Goal: Check status: Check status

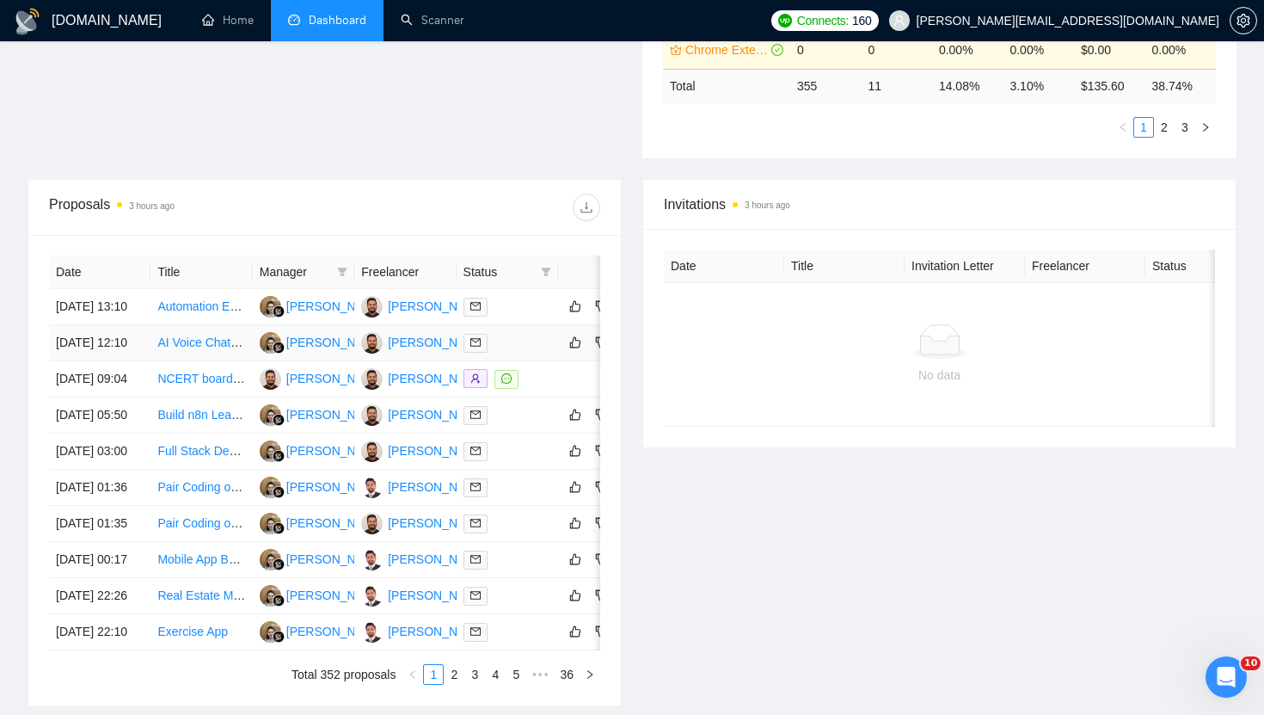
scroll to position [0, 51]
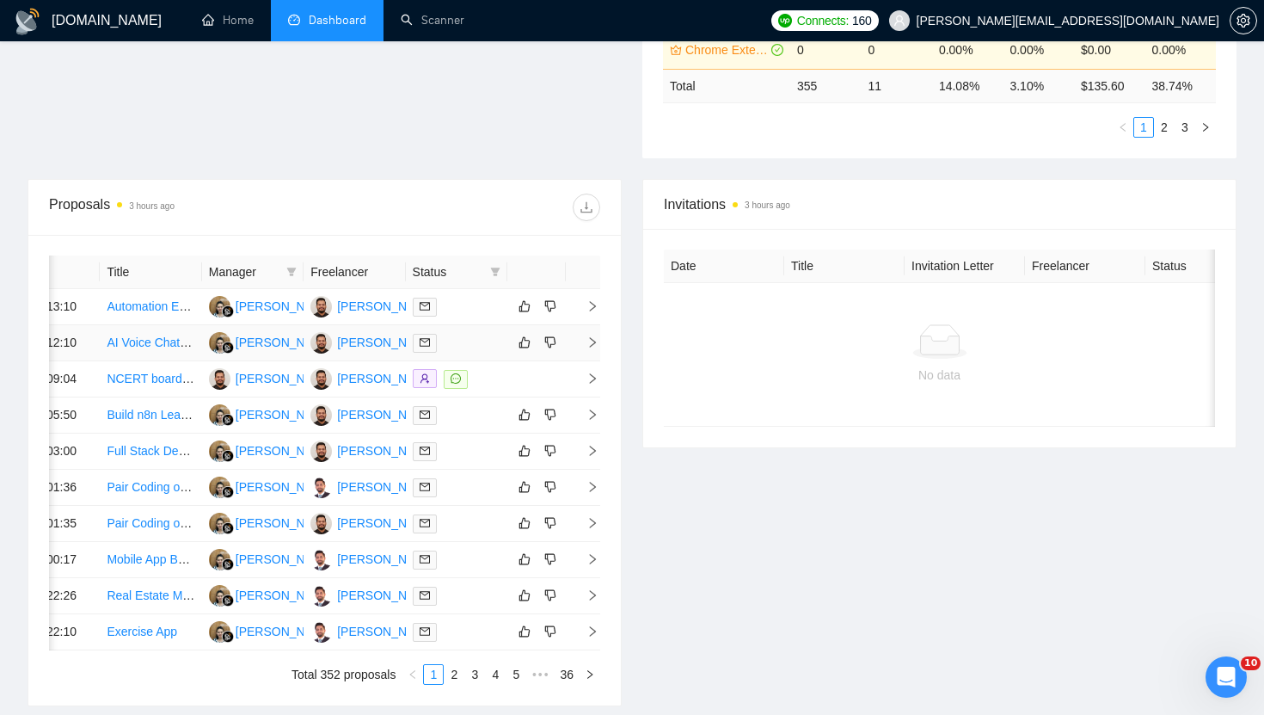
click at [583, 360] on td at bounding box center [583, 343] width 34 height 36
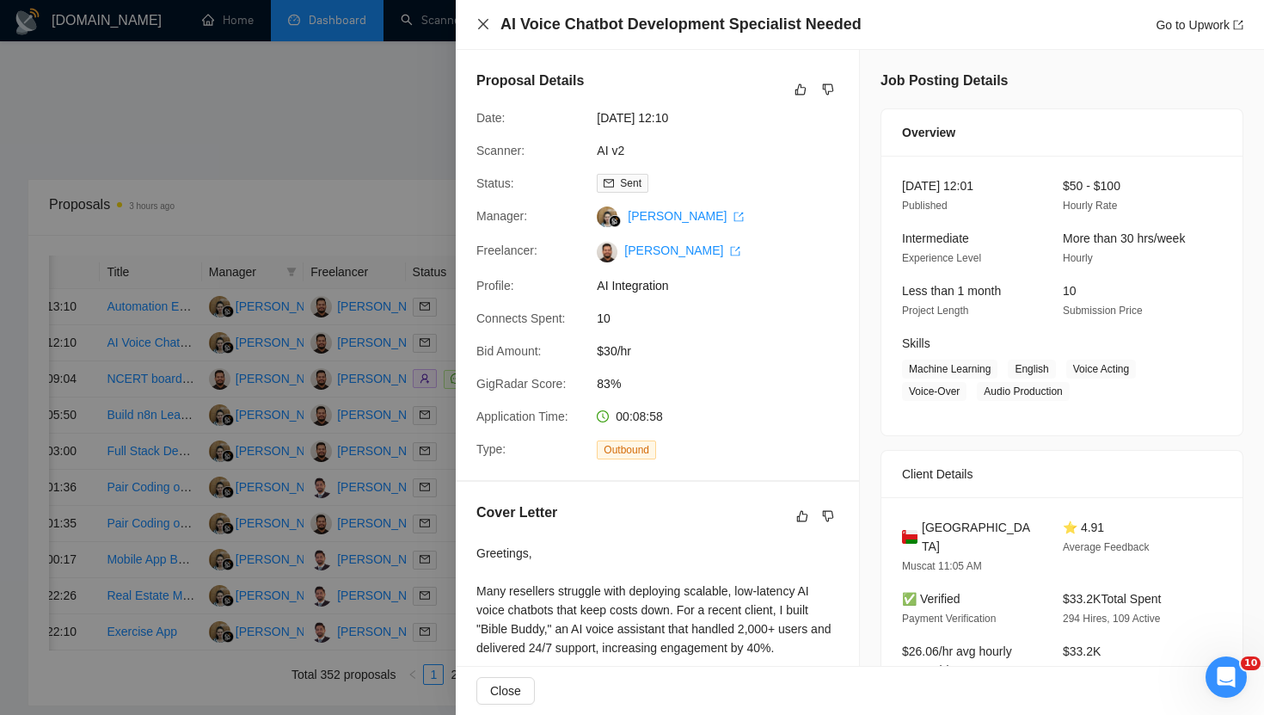
click at [482, 23] on icon "close" at bounding box center [483, 24] width 10 height 10
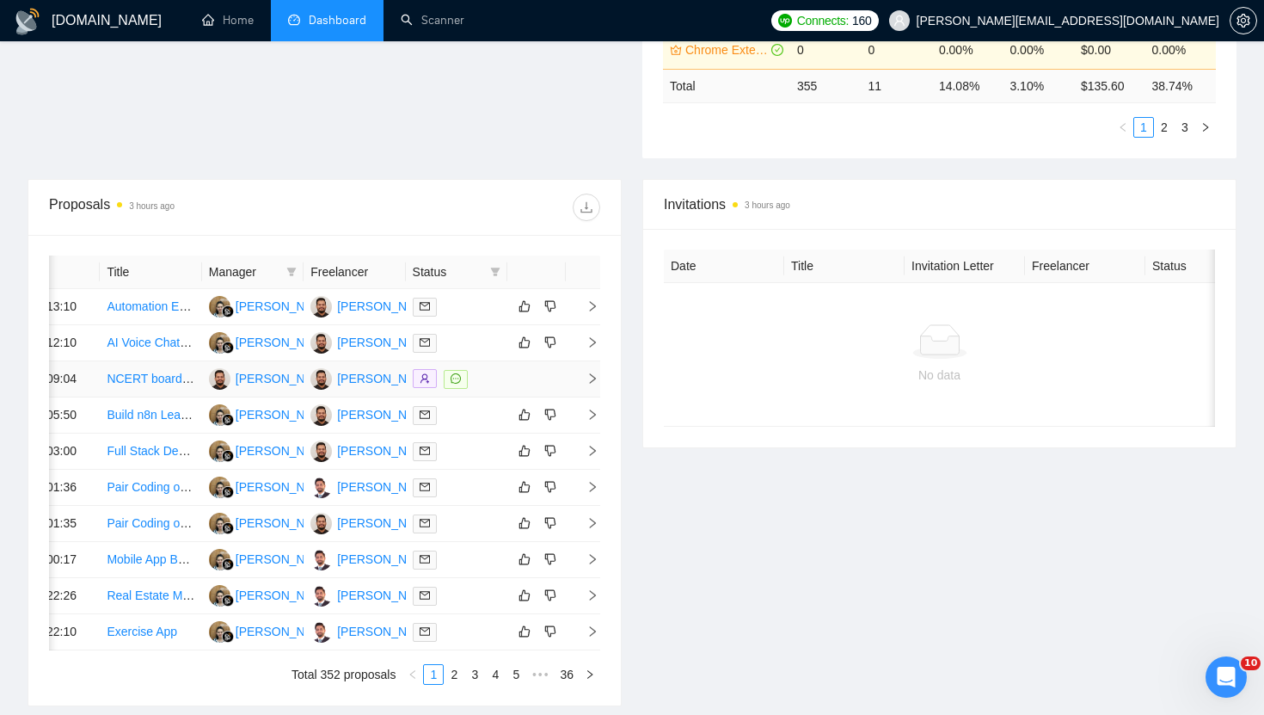
click at [593, 384] on icon "right" at bounding box center [593, 378] width 6 height 10
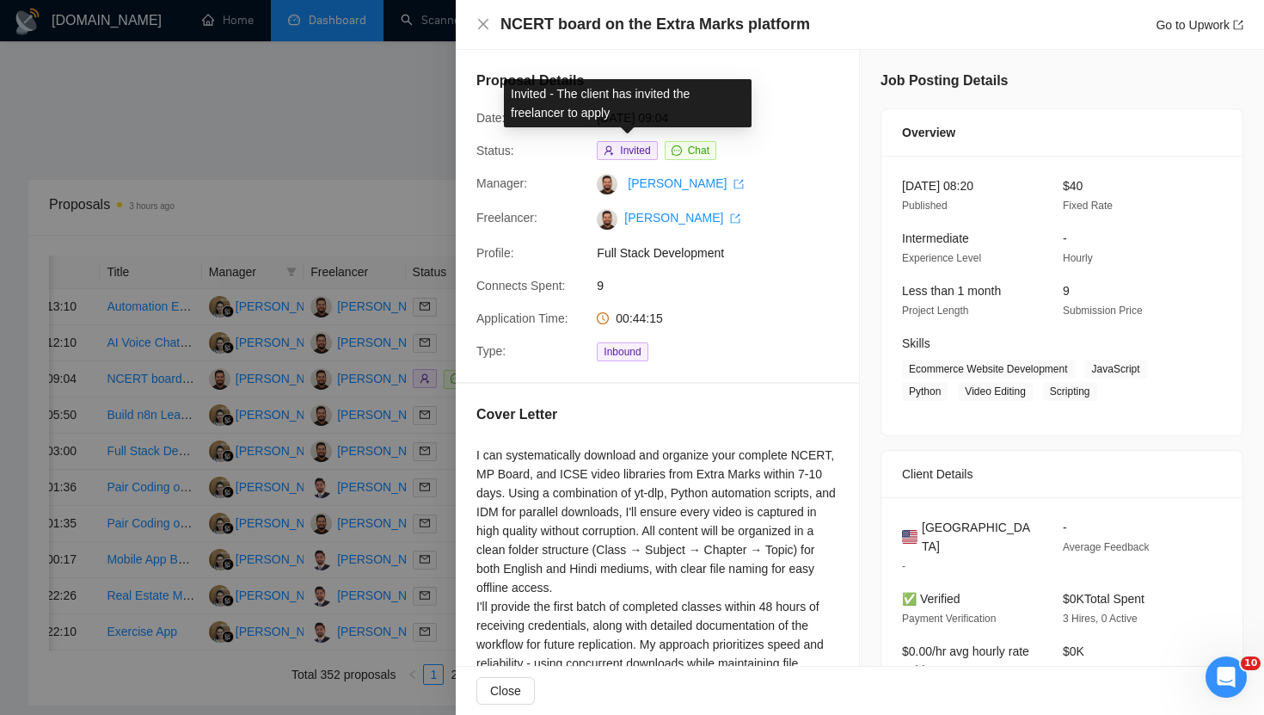
click at [633, 146] on span "Invited" at bounding box center [635, 151] width 30 height 12
click at [633, 147] on span "Invited" at bounding box center [635, 151] width 30 height 12
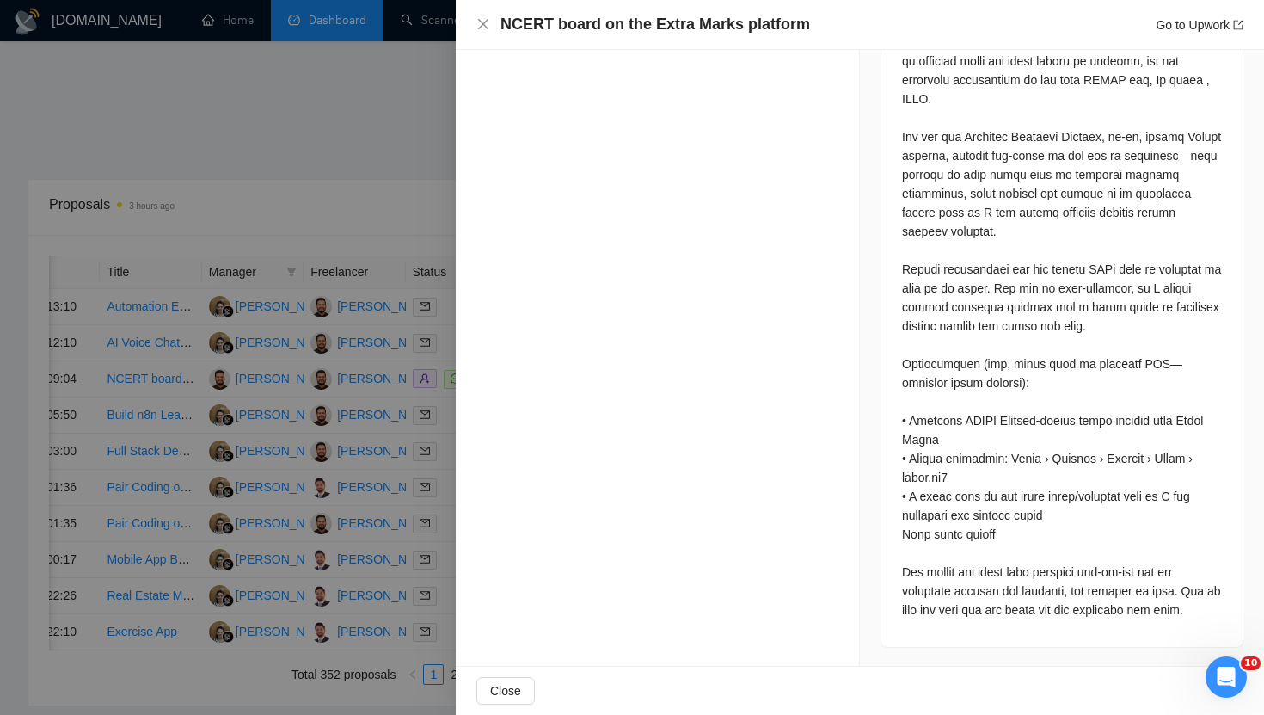
scroll to position [0, 0]
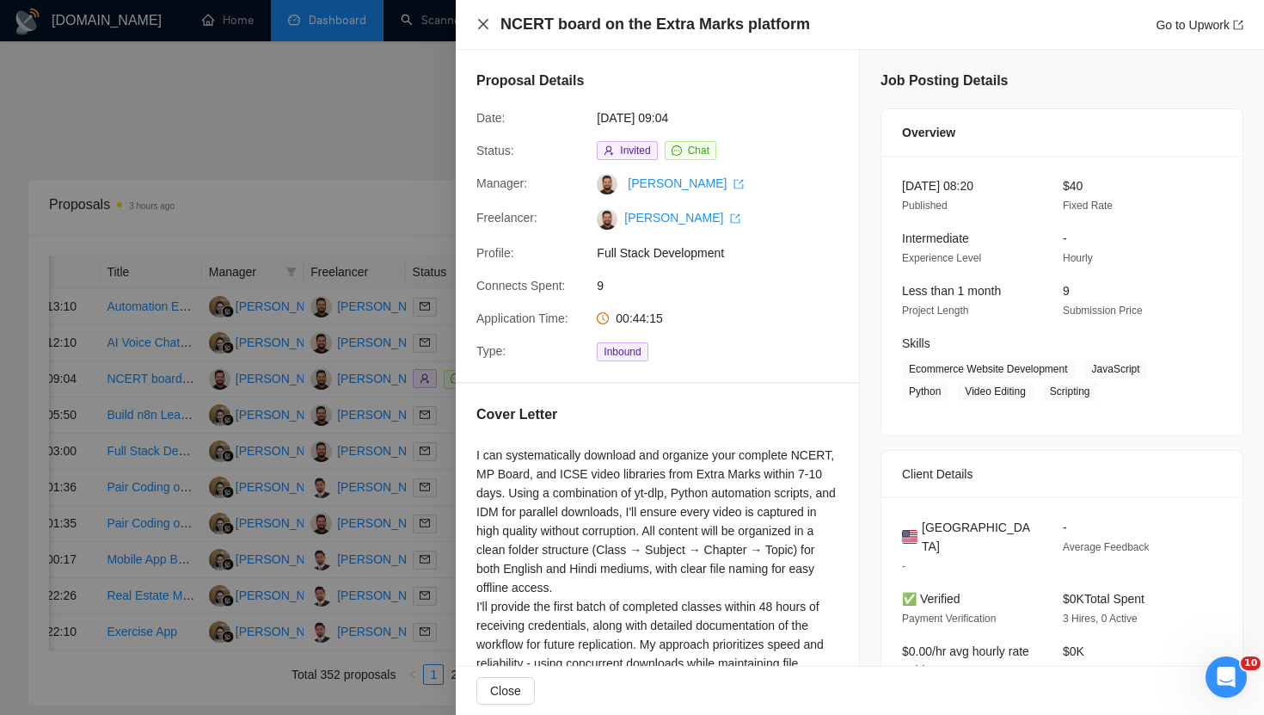
click at [482, 27] on icon "close" at bounding box center [484, 24] width 14 height 14
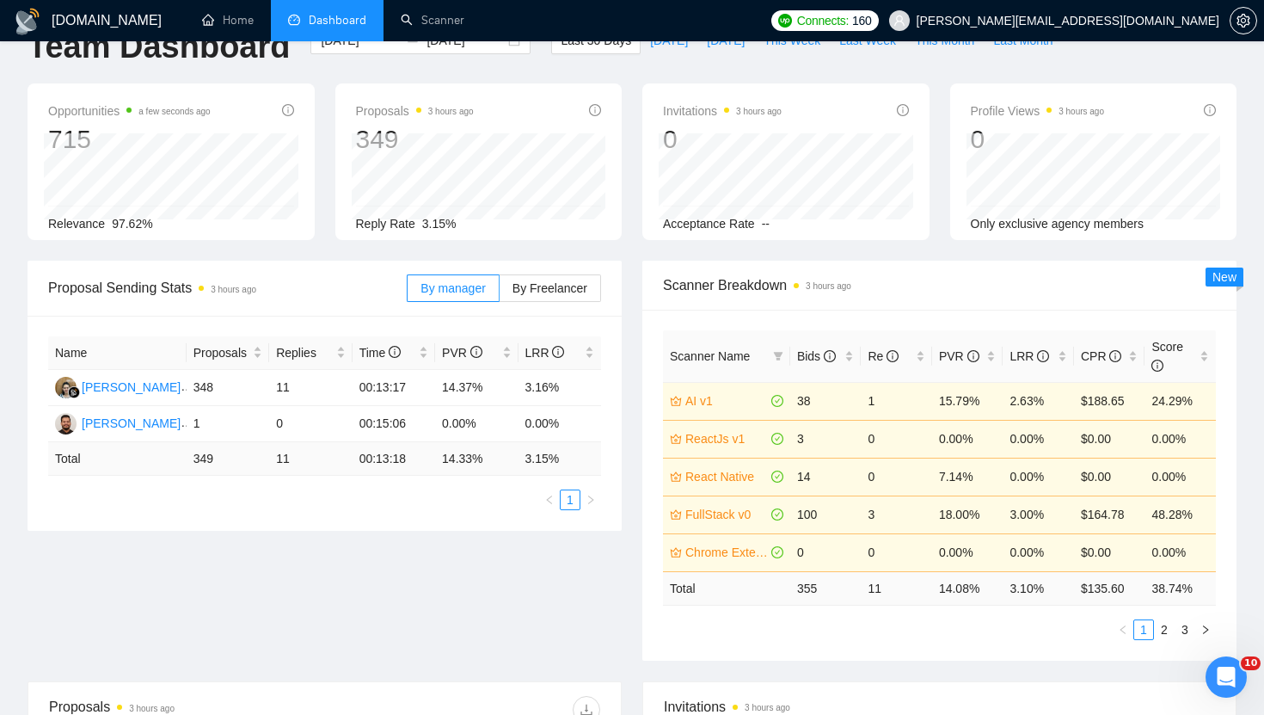
scroll to position [34, 0]
